Goal: Navigation & Orientation: Understand site structure

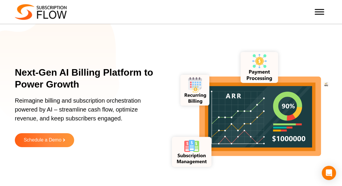
click at [321, 10] on span "Toggle Menu" at bounding box center [320, 9] width 10 height 1
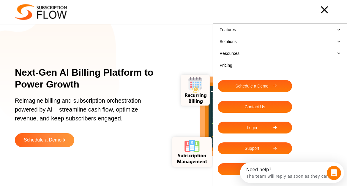
click at [240, 42] on link "Solutions" at bounding box center [280, 42] width 125 height 12
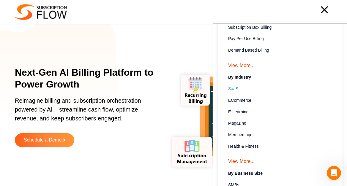
scroll to position [135, 0]
click at [110, 16] on div at bounding box center [199, 10] width 265 height 12
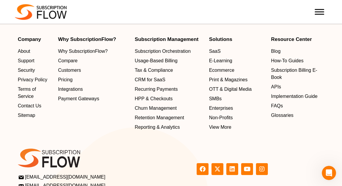
scroll to position [1915, 0]
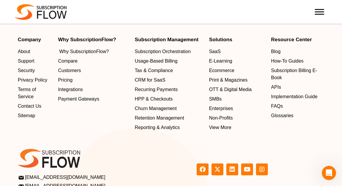
click at [92, 49] on span "Why SubscriptionFlow?" at bounding box center [84, 51] width 50 height 7
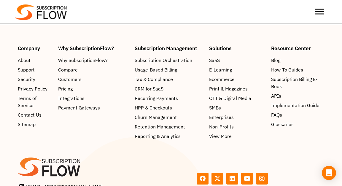
scroll to position [1134, 0]
click at [166, 107] on span "HPP & Checkouts" at bounding box center [154, 107] width 37 height 7
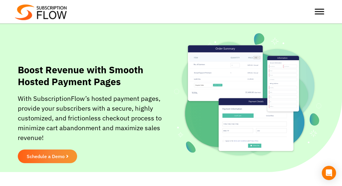
click at [319, 11] on span "Toggle Menu" at bounding box center [320, 12] width 10 height 6
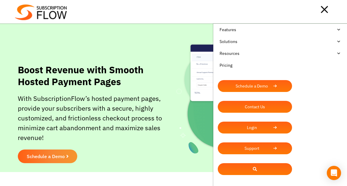
click at [328, 9] on div at bounding box center [199, 10] width 265 height 12
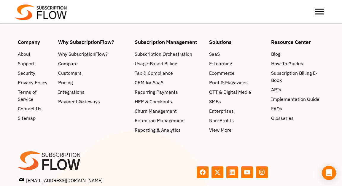
scroll to position [988, 0]
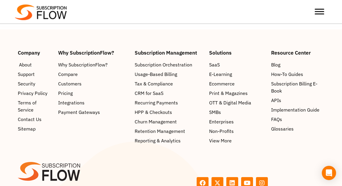
click at [29, 62] on span "About" at bounding box center [25, 64] width 13 height 7
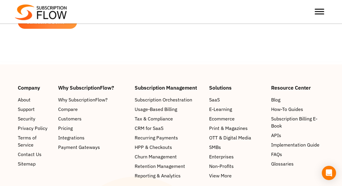
scroll to position [851, 0]
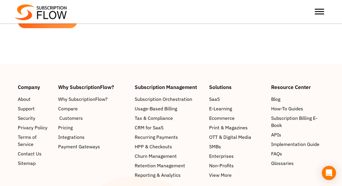
click at [75, 115] on span "Customers" at bounding box center [70, 118] width 23 height 7
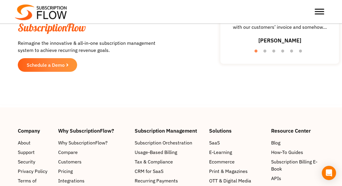
scroll to position [986, 0]
